Goal: Obtain resource: Download file/media

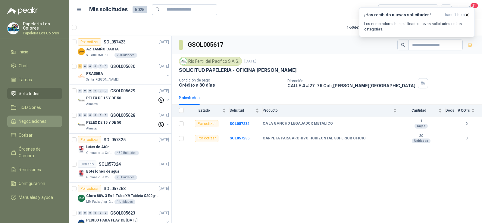
scroll to position [241, 0]
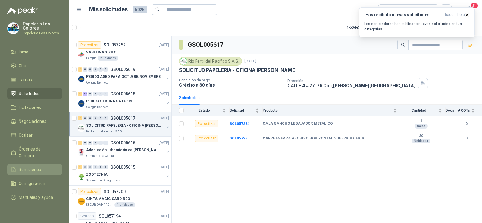
click at [34, 166] on span "Remisiones" at bounding box center [30, 169] width 22 height 7
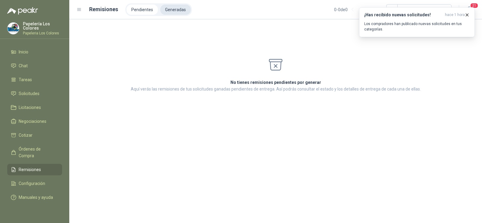
click at [179, 12] on li "Generadas" at bounding box center [175, 10] width 30 height 10
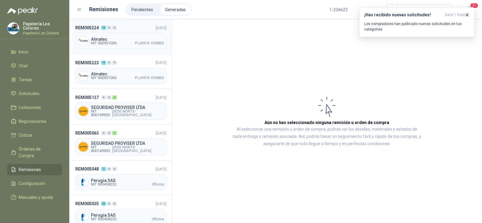
click at [111, 41] on span "NIT 900951036" at bounding box center [104, 43] width 26 height 4
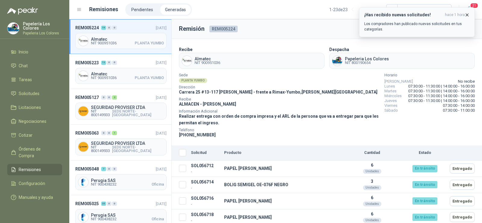
click at [465, 14] on icon "button" at bounding box center [466, 14] width 5 height 5
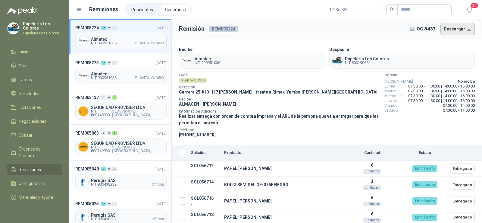
click at [453, 28] on button "Descargar" at bounding box center [457, 29] width 35 height 12
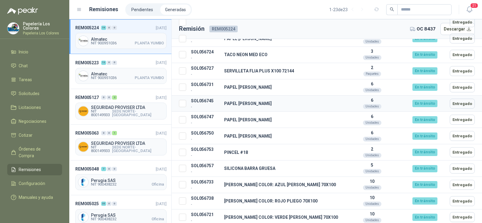
scroll to position [60, 0]
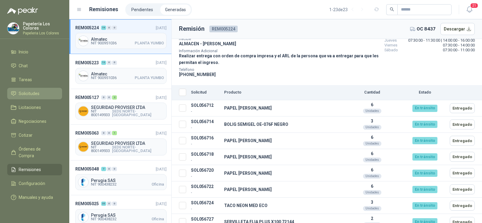
click at [34, 88] on link "Solicitudes" at bounding box center [34, 93] width 55 height 11
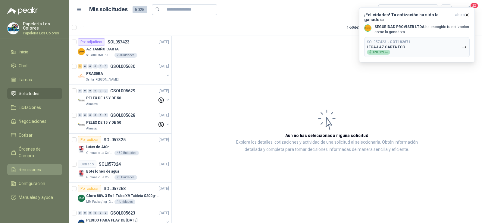
click at [38, 166] on span "Remisiones" at bounding box center [30, 169] width 22 height 7
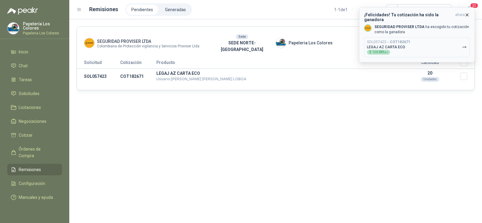
click at [466, 16] on icon "button" at bounding box center [466, 14] width 5 height 5
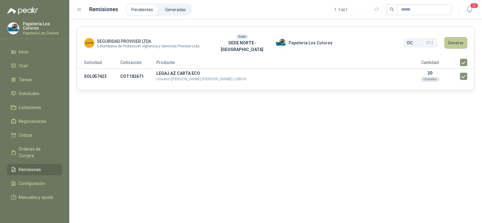
click at [458, 42] on button "Generar" at bounding box center [455, 42] width 23 height 11
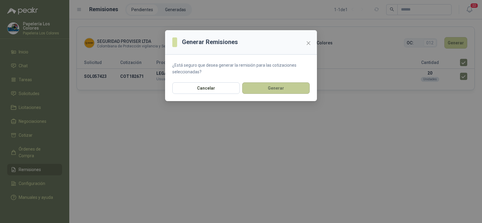
click at [276, 86] on button "Generar" at bounding box center [275, 87] width 67 height 11
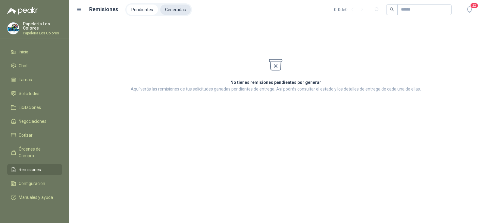
click at [172, 12] on li "Generadas" at bounding box center [175, 10] width 30 height 10
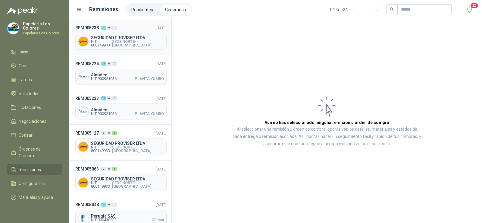
click at [112, 46] on div "SEGURIDAD PROVISER LTDA NIT 800149933 SEDE NORTE-[GEOGRAPHIC_DATA]" at bounding box center [120, 41] width 91 height 17
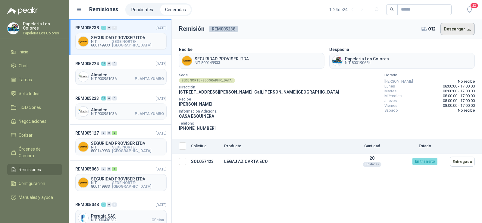
click at [452, 31] on button "Descargar" at bounding box center [457, 29] width 35 height 12
